Goal: Check status: Check status

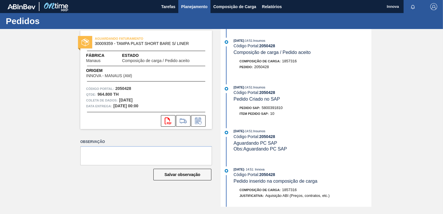
click at [193, 7] on span "Planejamento" at bounding box center [194, 6] width 26 height 7
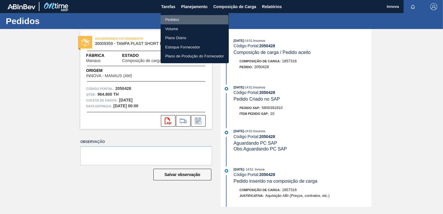
click at [168, 20] on li "Pedidos" at bounding box center [194, 19] width 68 height 9
